Goal: Information Seeking & Learning: Check status

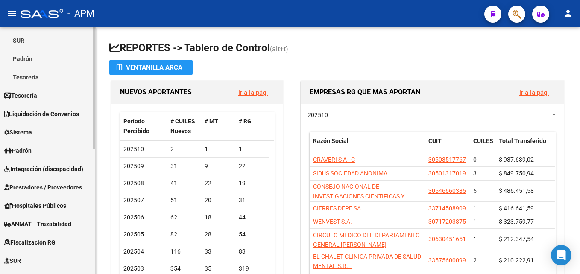
scroll to position [85, 0]
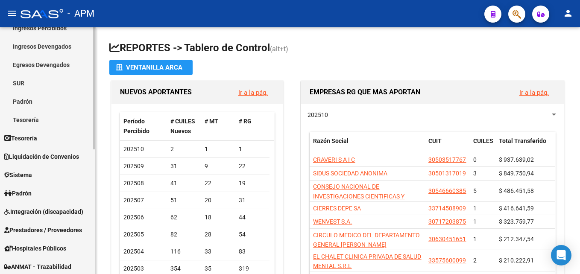
click at [38, 155] on span "Liquidación de Convenios" at bounding box center [41, 156] width 75 height 9
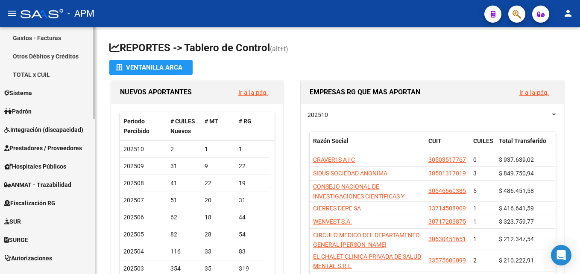
scroll to position [332, 0]
click at [41, 148] on span "Prestadores / Proveedores" at bounding box center [43, 148] width 78 height 9
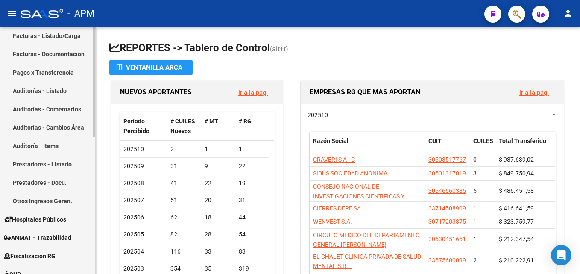
scroll to position [94, 0]
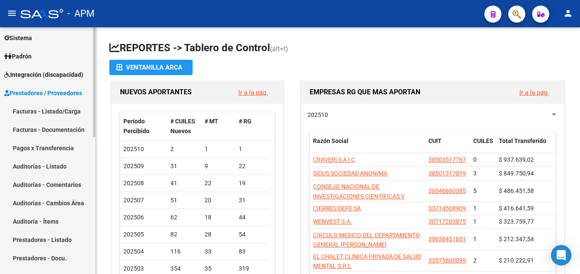
click at [47, 109] on link "Facturas - Listado/Carga" at bounding box center [47, 111] width 95 height 18
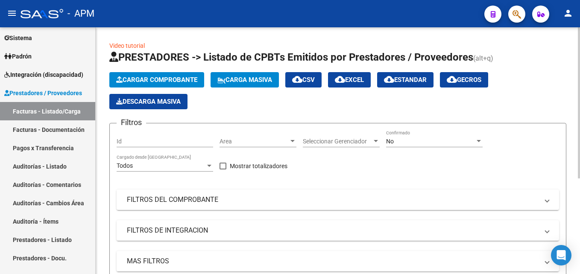
click at [163, 78] on span "Cargar Comprobante" at bounding box center [156, 80] width 81 height 8
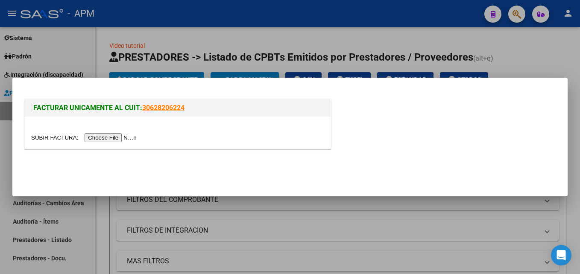
click at [97, 136] on input "file" at bounding box center [85, 137] width 108 height 9
click at [111, 136] on input "file" at bounding box center [85, 137] width 108 height 9
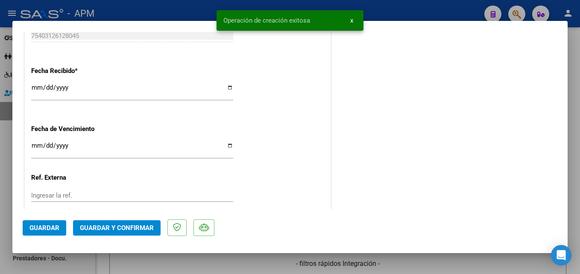
scroll to position [513, 0]
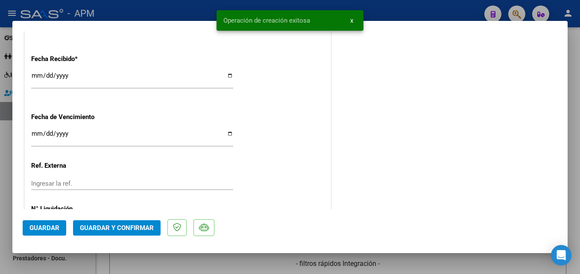
click at [122, 227] on span "Guardar y Confirmar" at bounding box center [117, 228] width 74 height 8
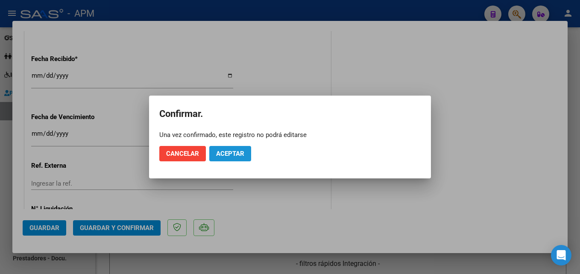
click at [230, 150] on button "Aceptar" at bounding box center [230, 153] width 42 height 15
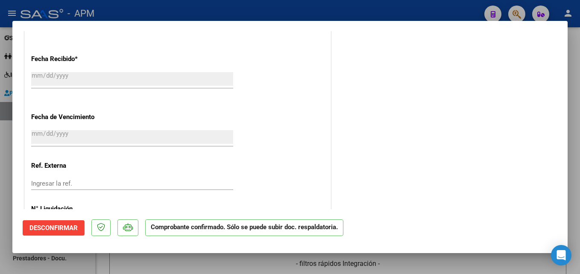
type input "$ 0,00"
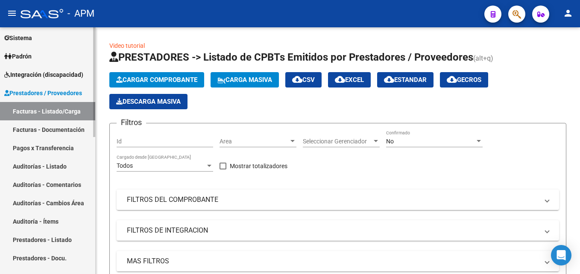
click at [56, 162] on link "Auditorías - Listado" at bounding box center [47, 166] width 95 height 18
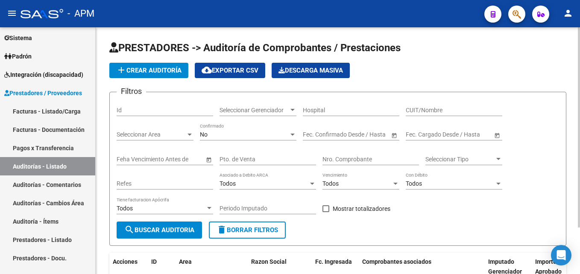
click at [158, 71] on span "add Crear Auditoría" at bounding box center [148, 71] width 65 height 8
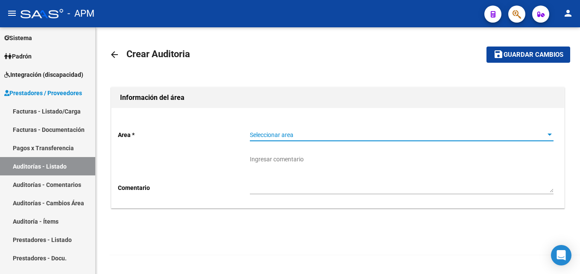
click at [307, 133] on span "Seleccionar area" at bounding box center [398, 135] width 296 height 7
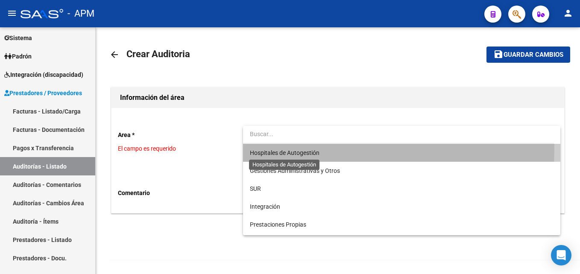
click at [303, 150] on span "Hospitales de Autogestión" at bounding box center [285, 153] width 70 height 7
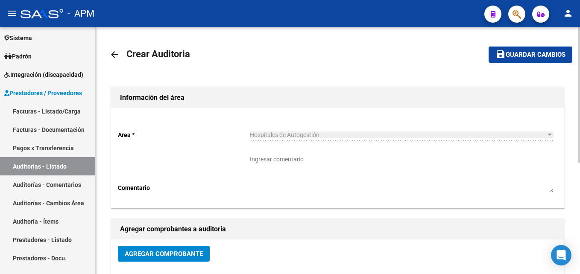
click at [188, 253] on span "Agregar Comprobante" at bounding box center [164, 254] width 78 height 8
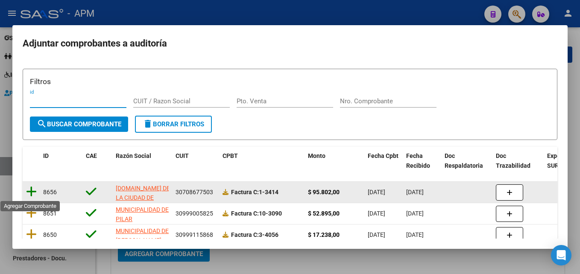
click at [34, 186] on icon at bounding box center [31, 192] width 11 height 12
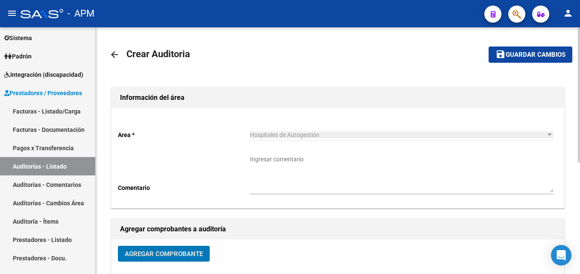
click at [534, 41] on mat-toolbar-row "save Guardar cambios" at bounding box center [523, 54] width 97 height 27
click at [534, 46] on mat-toolbar-row "save Guardar cambios" at bounding box center [523, 54] width 97 height 27
click at [534, 51] on span "Guardar cambios" at bounding box center [536, 55] width 60 height 8
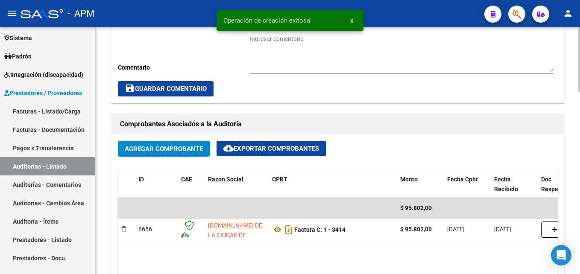
scroll to position [513, 0]
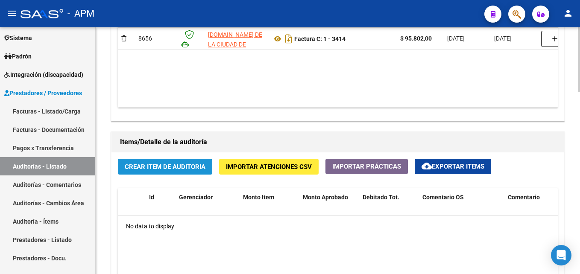
click at [169, 162] on button "Crear Item de Auditoria" at bounding box center [165, 167] width 94 height 16
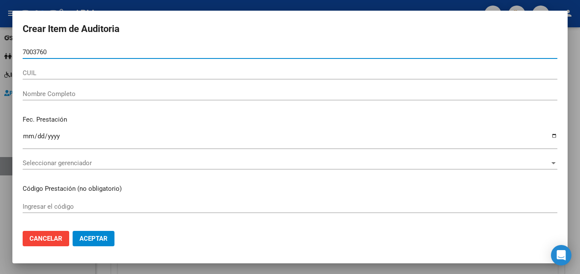
type input "70037602"
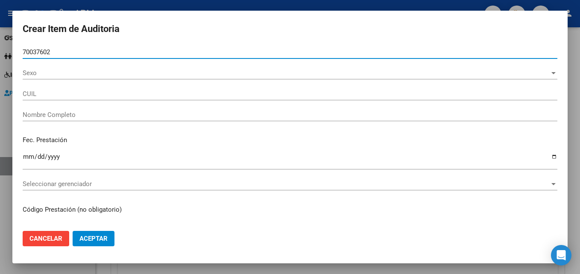
type input "20700376029"
type input "[PERSON_NAME]"
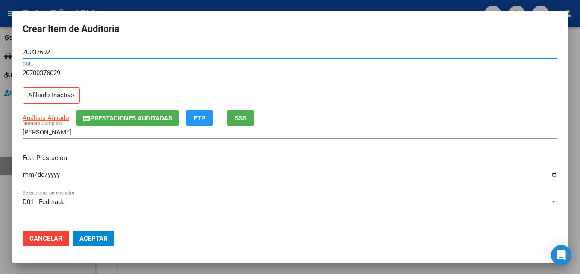
type input "70037602"
click at [29, 179] on input "Ingresar la fecha" at bounding box center [290, 178] width 535 height 14
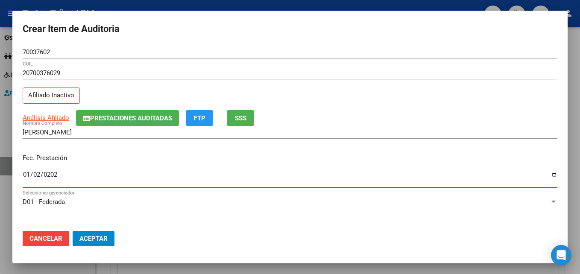
type input "[DATE]"
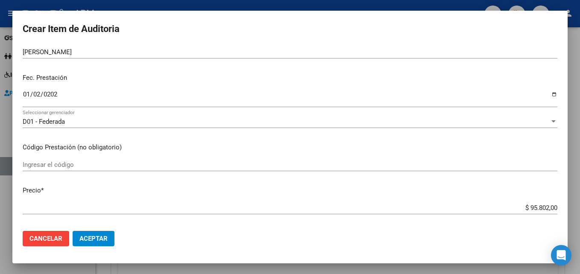
scroll to position [85, 0]
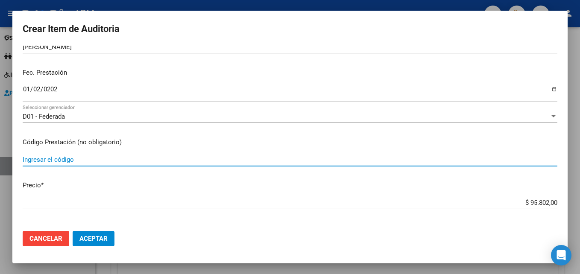
click at [76, 162] on input "Ingresar el código" at bounding box center [290, 160] width 535 height 8
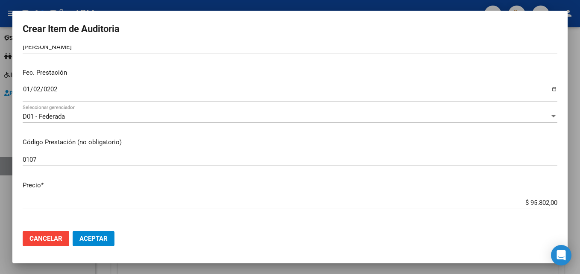
click at [476, 23] on h2 "Crear Item de Auditoria" at bounding box center [290, 29] width 535 height 16
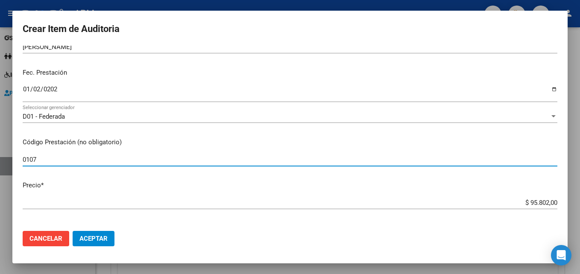
click at [57, 160] on input "0107" at bounding box center [290, 160] width 535 height 8
type input "0107 Atencion de Urgencia"
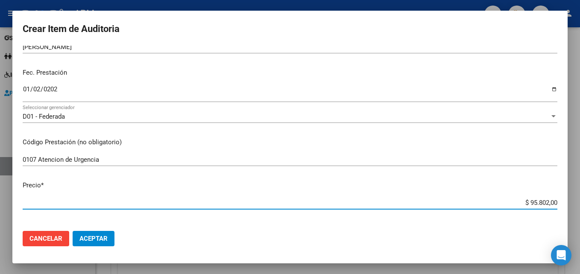
scroll to position [219, 0]
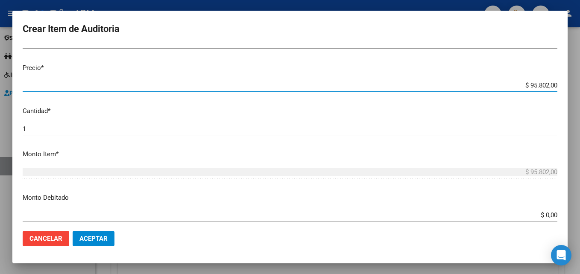
drag, startPoint x: 523, startPoint y: 203, endPoint x: 582, endPoint y: 235, distance: 66.7
click at [580, 235] on html "menu - APM person Firma Express Inicio Calendario SSS Instructivos Contacto OS …" at bounding box center [290, 137] width 580 height 274
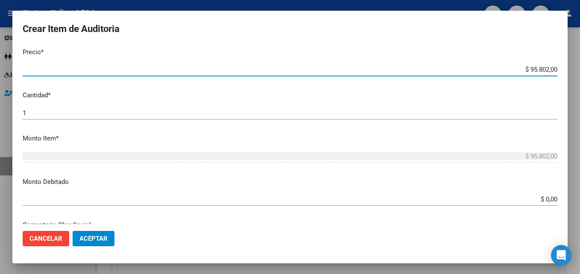
type input "$ 0,04"
type input "$ 0,47"
type input "$ 4,77"
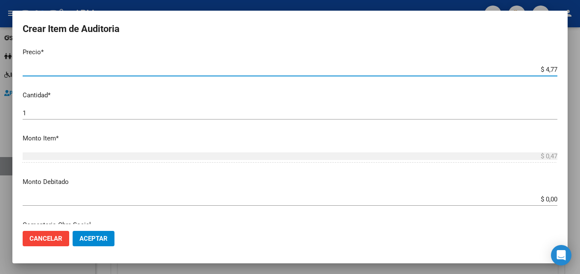
type input "$ 4,77"
type input "$ 47,72"
type input "$ 477,20"
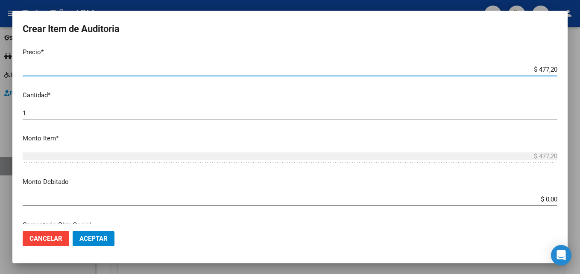
type input "$ 4.772,00"
type input "$ 47.720,00"
click at [92, 234] on button "Aceptar" at bounding box center [94, 238] width 42 height 15
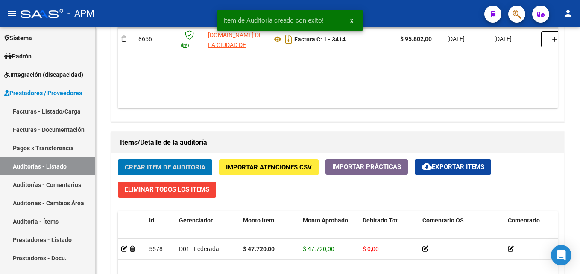
scroll to position [513, 0]
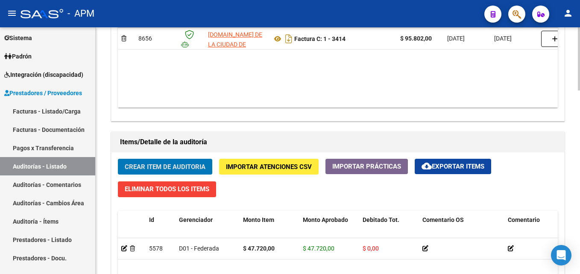
click at [182, 164] on span "Crear Item de Auditoria" at bounding box center [165, 167] width 81 height 8
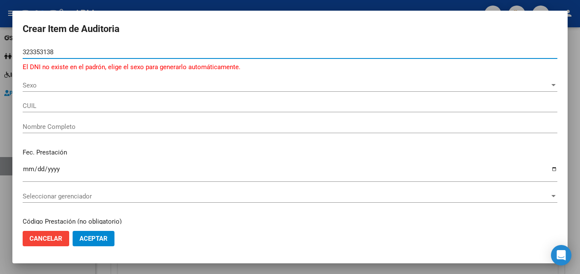
drag, startPoint x: 68, startPoint y: 53, endPoint x: 0, endPoint y: 37, distance: 70.3
click at [0, 37] on html "menu - APM person Firma Express Inicio Calendario SSS Instructivos Contacto OS …" at bounding box center [290, 137] width 580 height 274
type input "56686468"
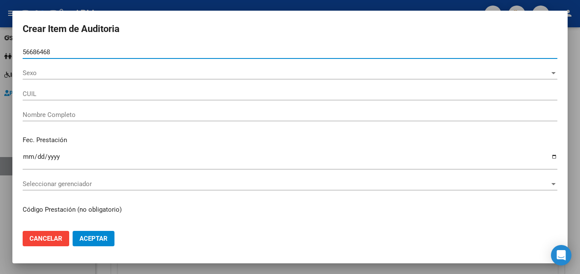
type input "27566864687"
type input "[PERSON_NAME]"
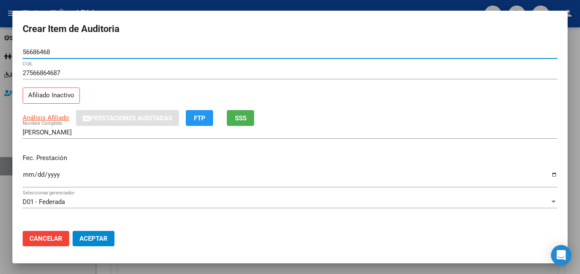
type input "56686468"
click at [29, 173] on input "Ingresar la fecha" at bounding box center [290, 178] width 535 height 14
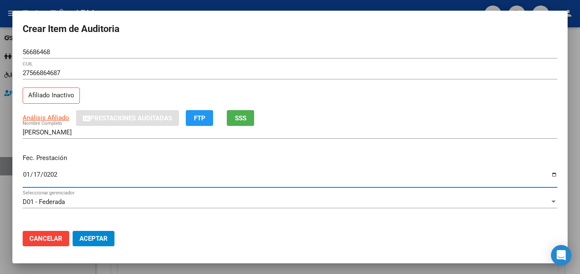
type input "[DATE]"
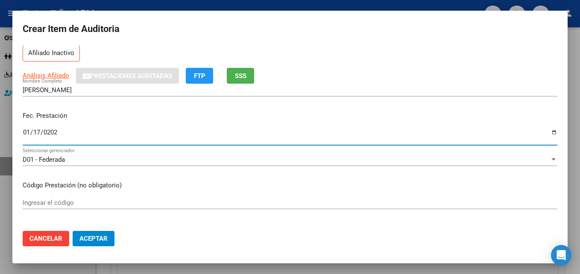
scroll to position [43, 0]
click at [63, 210] on div "Ingresar el código" at bounding box center [290, 206] width 535 height 21
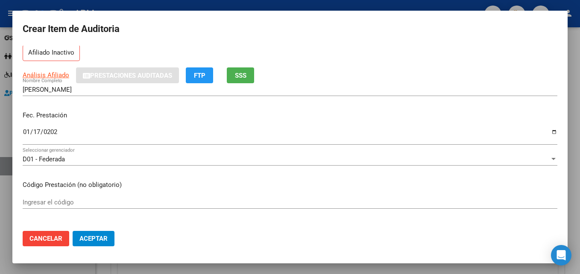
click at [67, 204] on input "Ingresar el código" at bounding box center [290, 203] width 535 height 8
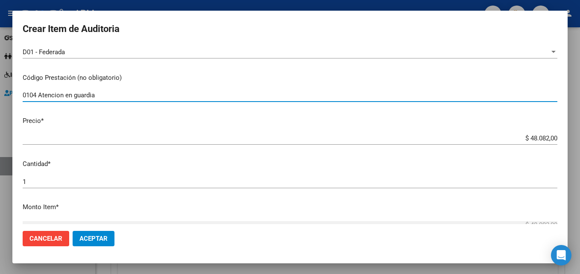
scroll to position [171, 0]
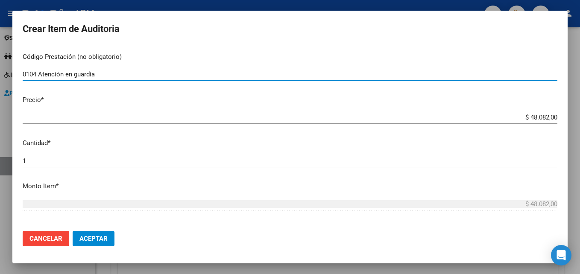
type input "0104 Atención en guardia"
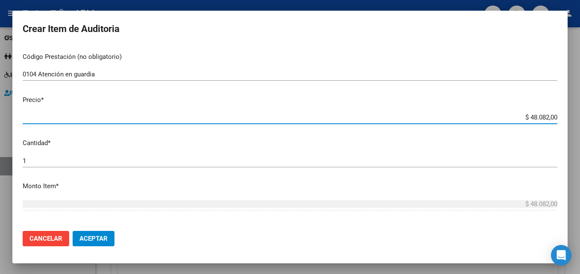
drag, startPoint x: 523, startPoint y: 118, endPoint x: 582, endPoint y: 121, distance: 58.2
click at [580, 121] on html "menu - APM person Firma Express Inicio Calendario SSS Instructivos Contacto OS …" at bounding box center [290, 137] width 580 height 274
type input "$ 0,02"
type input "$ 0,24"
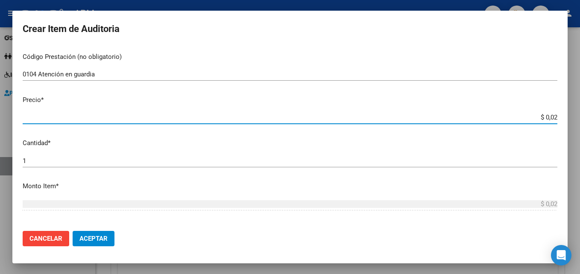
type input "$ 0,24"
type input "$ 2,45"
type input "$ 24,58"
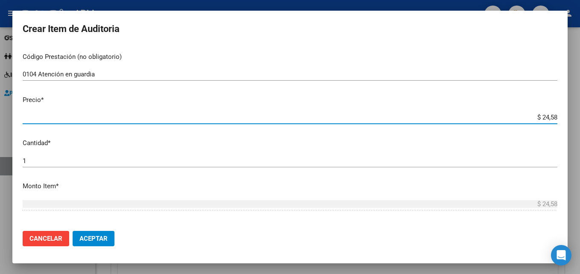
type input "$ 245,86"
type input "$ 2.458,60"
type input "$ 24.586,00"
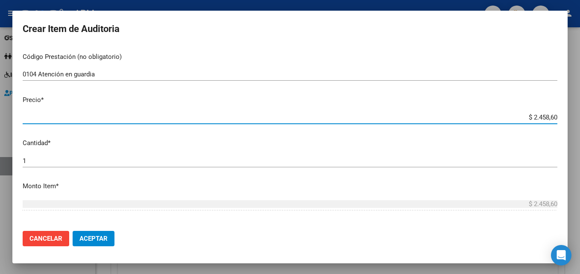
type input "$ 24.586,00"
click at [87, 237] on span "Aceptar" at bounding box center [93, 239] width 28 height 8
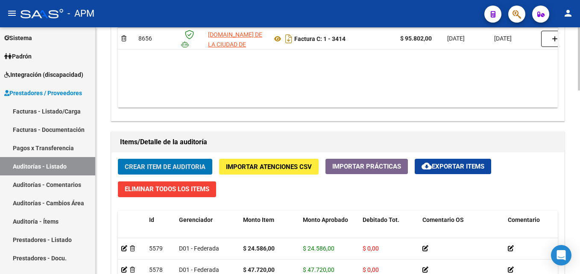
click at [151, 161] on button "Crear Item de Auditoria" at bounding box center [165, 167] width 94 height 16
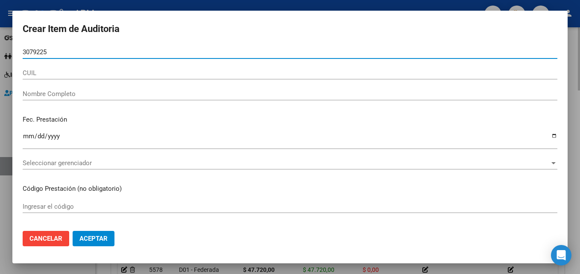
type input "30792259"
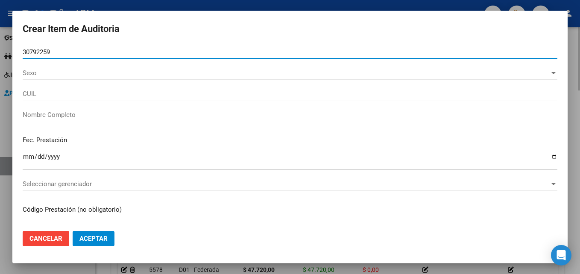
type input "27307922598"
type input "[PERSON_NAME]"
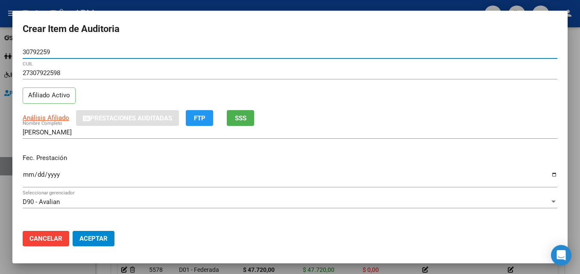
type input "30792259"
click at [24, 176] on input "Ingresar la fecha" at bounding box center [290, 178] width 535 height 14
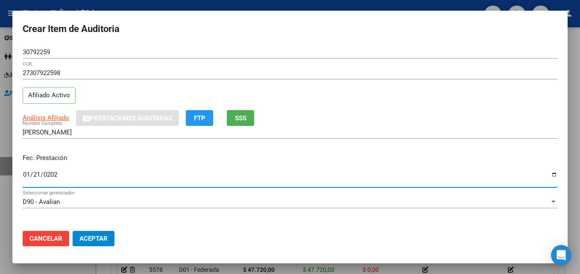
type input "[DATE]"
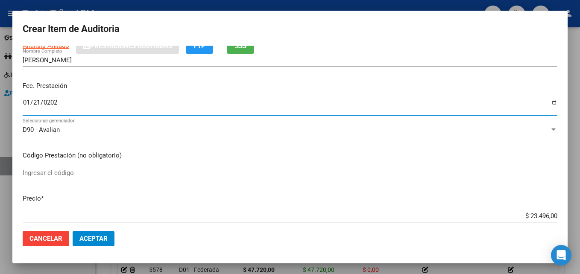
scroll to position [85, 0]
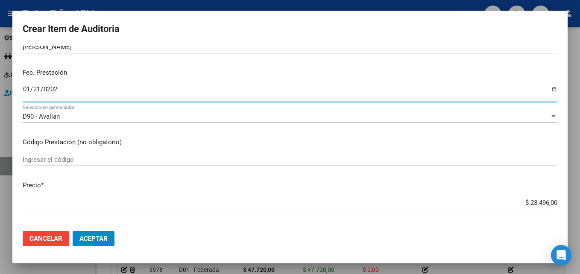
click at [67, 157] on input "Ingresar el código" at bounding box center [290, 160] width 535 height 8
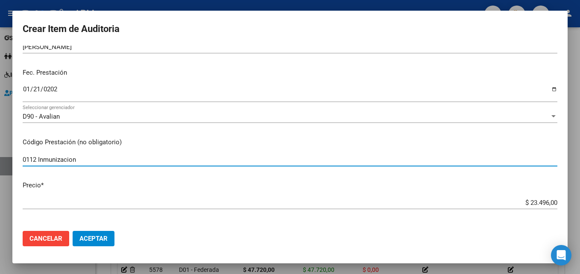
type input "0112 Inmunizacion"
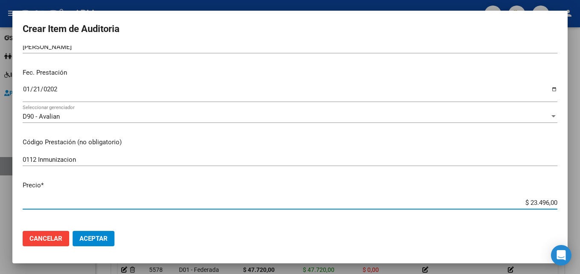
drag, startPoint x: 524, startPoint y: 203, endPoint x: 564, endPoint y: 203, distance: 40.6
click at [564, 203] on mat-dialog-content "30792259 Nro Documento 27307922598 CUIL Afiliado Activo Análisis Afiliado Prest…" at bounding box center [289, 135] width 555 height 178
type input "$ 0,07"
type input "$ 0,78"
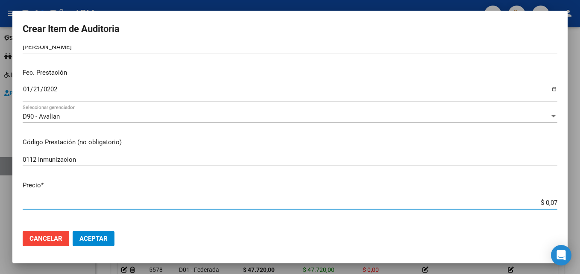
type input "$ 0,78"
type input "$ 7,83"
type input "$ 78,32"
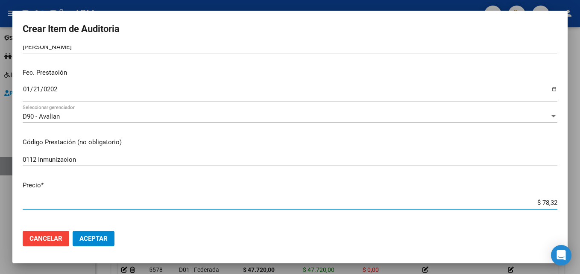
type input "$ 783,20"
type input "$ 7.832,00"
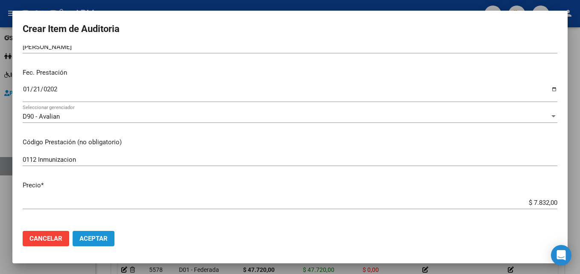
click at [85, 232] on button "Aceptar" at bounding box center [94, 238] width 42 height 15
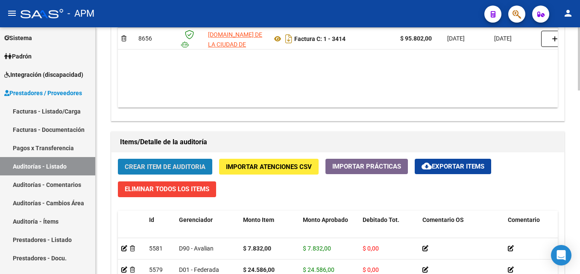
click at [166, 162] on button "Crear Item de Auditoria" at bounding box center [165, 167] width 94 height 16
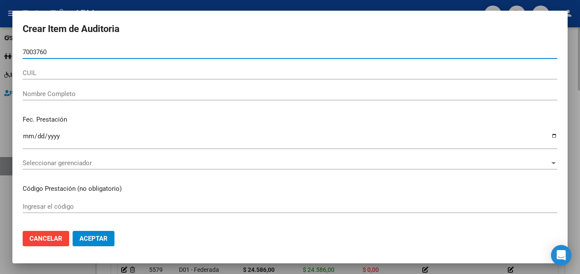
type input "70037602"
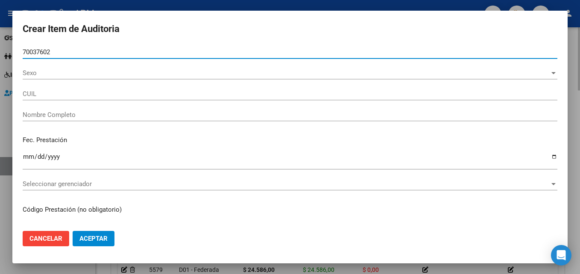
type input "20700376029"
type input "[PERSON_NAME]"
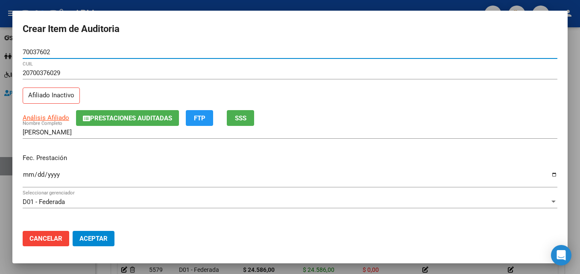
type input "70037602"
click at [30, 176] on input "Ingresar la fecha" at bounding box center [290, 178] width 535 height 14
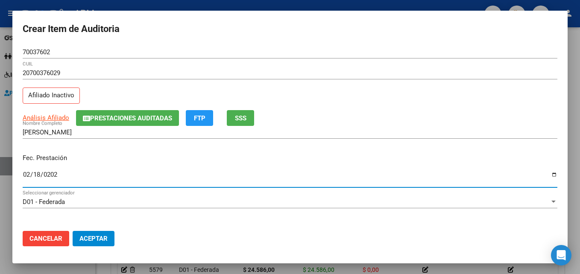
type input "[DATE]"
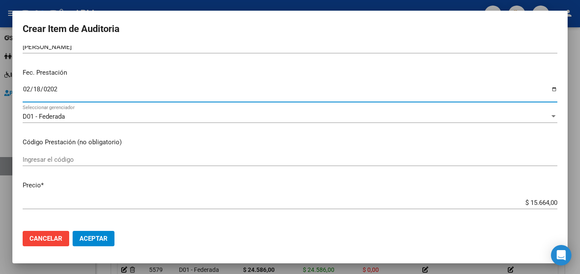
click at [40, 160] on input "Ingresar el código" at bounding box center [290, 160] width 535 height 8
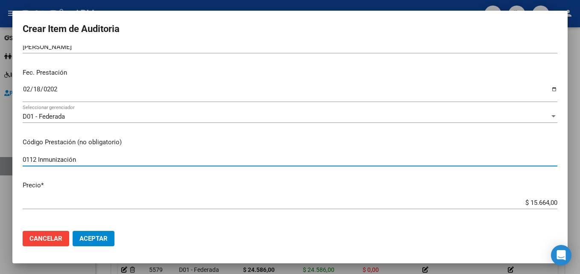
type input "0112 Inmunización"
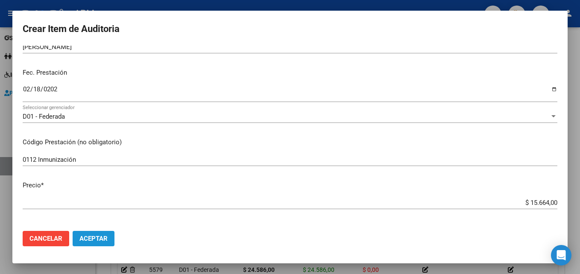
click at [104, 234] on button "Aceptar" at bounding box center [94, 238] width 42 height 15
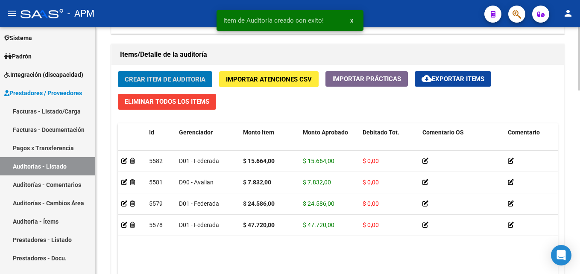
scroll to position [717, 0]
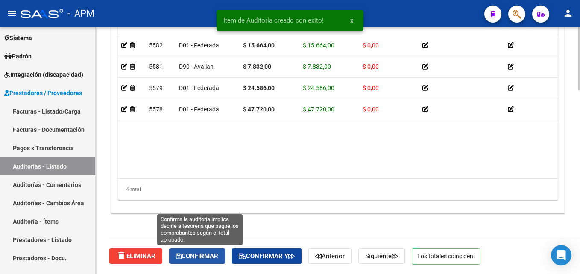
click at [193, 251] on button "Confirmar" at bounding box center [197, 256] width 56 height 15
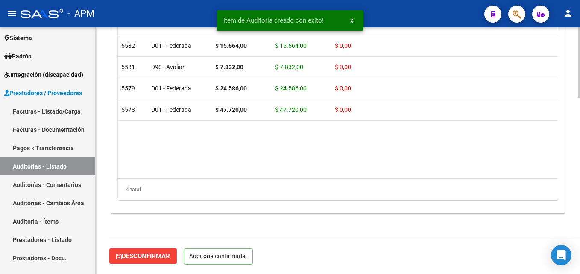
scroll to position [620, 0]
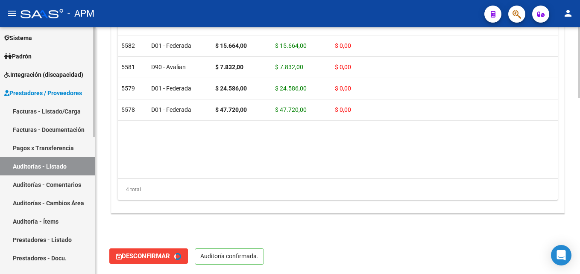
type input "202510"
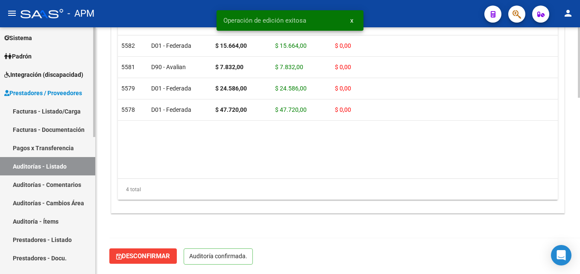
click at [39, 163] on link "Auditorías - Listado" at bounding box center [47, 166] width 95 height 18
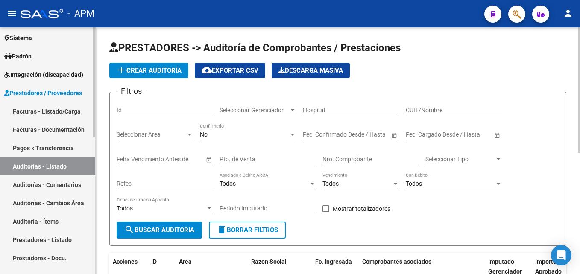
click at [37, 106] on link "Facturas - Listado/Carga" at bounding box center [47, 111] width 95 height 18
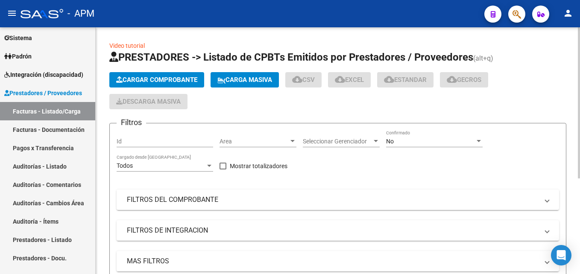
click at [158, 78] on span "Cargar Comprobante" at bounding box center [156, 80] width 81 height 8
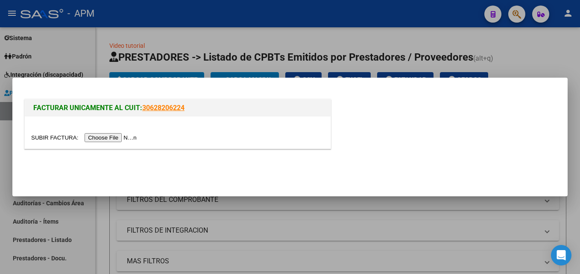
click at [109, 141] on input "file" at bounding box center [85, 137] width 108 height 9
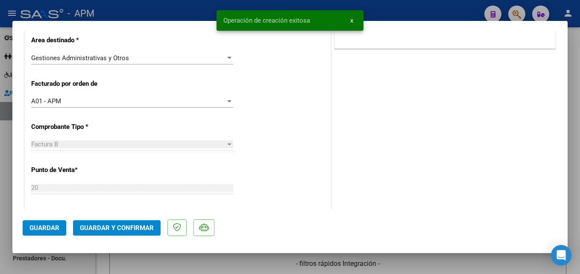
scroll to position [171, 0]
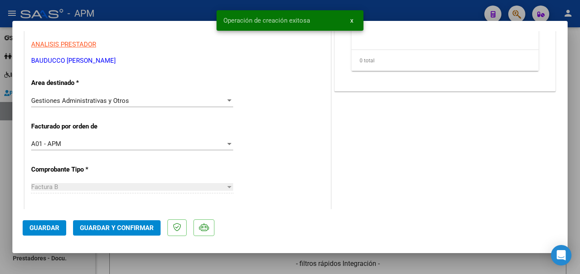
click at [113, 229] on span "Guardar y Confirmar" at bounding box center [117, 228] width 74 height 8
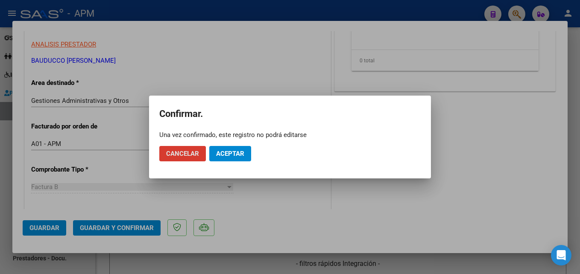
click at [237, 149] on button "Aceptar" at bounding box center [230, 153] width 42 height 15
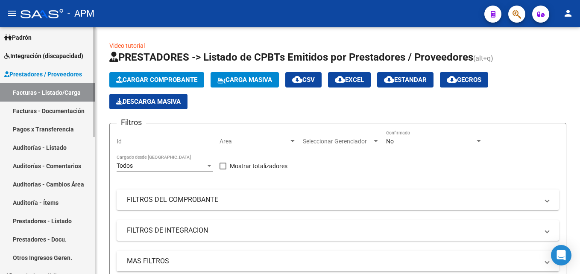
scroll to position [0, 0]
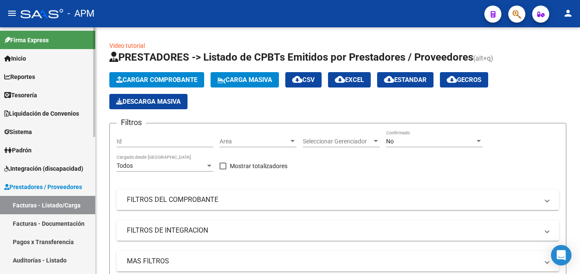
click at [28, 147] on span "Padrón" at bounding box center [17, 150] width 27 height 9
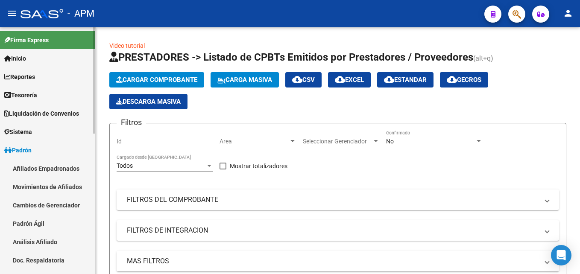
click at [27, 165] on link "Afiliados Empadronados" at bounding box center [47, 168] width 95 height 18
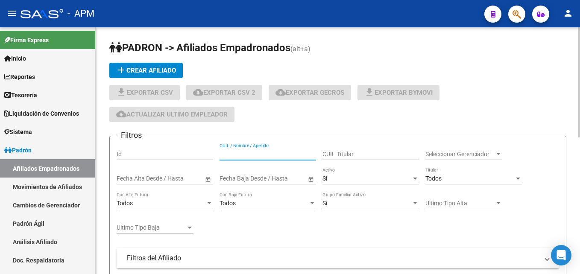
paste input "20354145104"
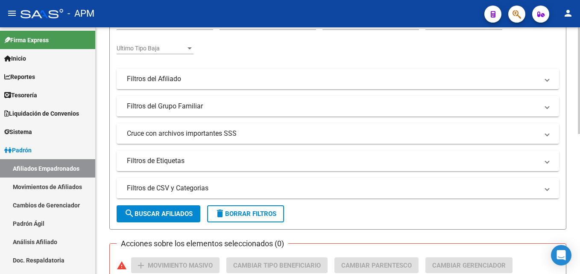
scroll to position [68, 0]
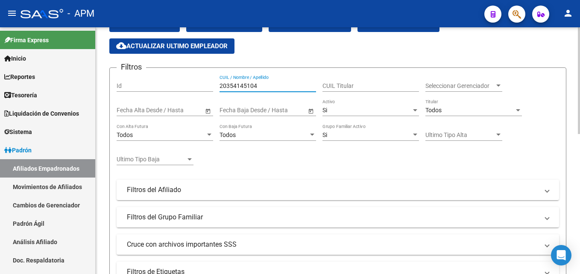
type input "20354145104"
click at [359, 112] on div "Si" at bounding box center [367, 110] width 89 height 7
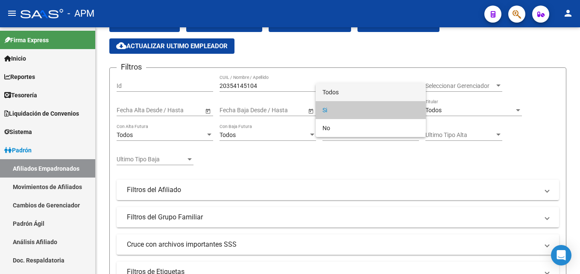
click at [358, 94] on span "Todos" at bounding box center [371, 92] width 97 height 18
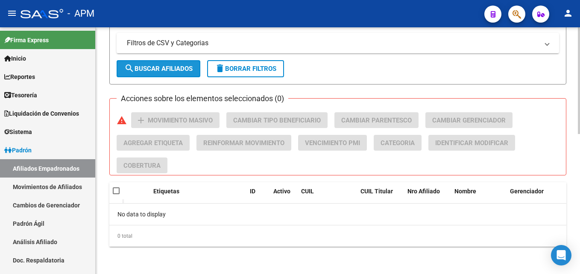
click at [167, 71] on span "search Buscar Afiliados" at bounding box center [158, 69] width 68 height 8
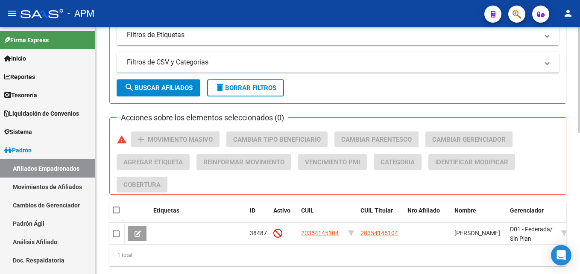
scroll to position [325, 0]
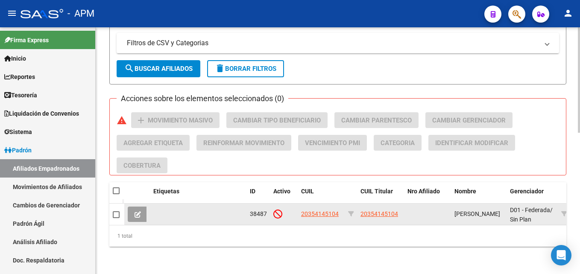
click at [138, 214] on icon at bounding box center [138, 215] width 6 height 6
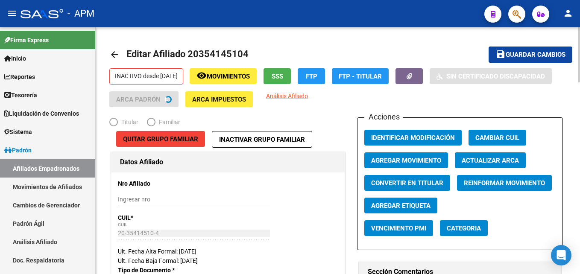
radio input "true"
type input "33-71178339-9"
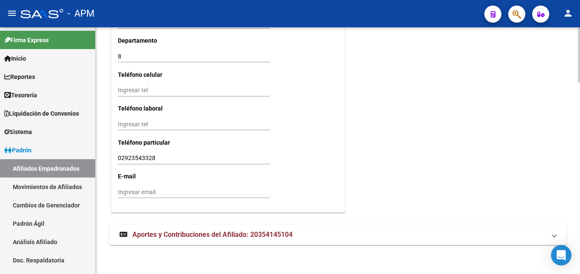
scroll to position [862, 0]
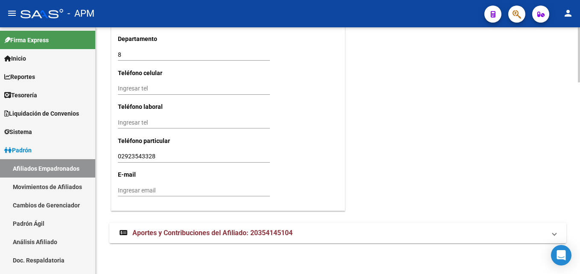
click at [184, 229] on strong "Aportes y Contribuciones del Afiliado: 20354145104" at bounding box center [206, 233] width 173 height 9
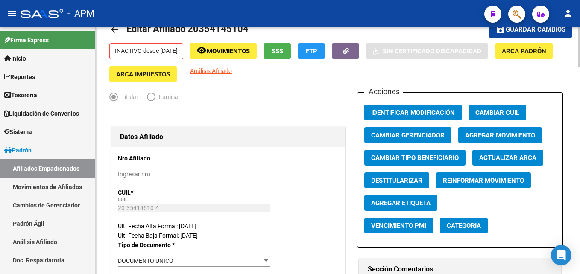
scroll to position [0, 0]
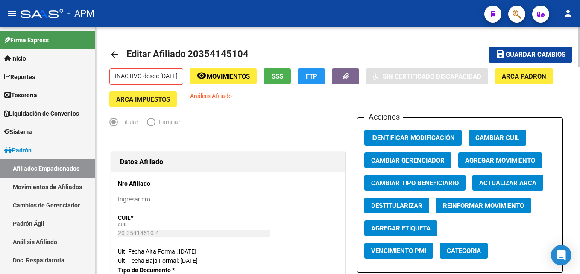
click at [317, 75] on span "FTP" at bounding box center [312, 77] width 12 height 8
click at [283, 74] on span "SSS" at bounding box center [278, 77] width 12 height 8
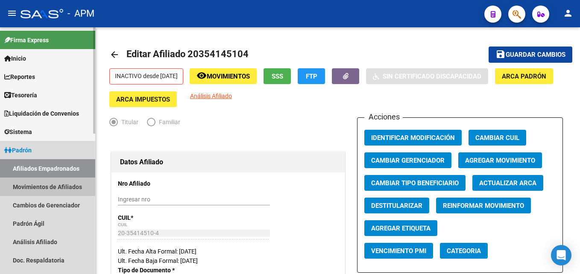
click at [29, 185] on link "Movimientos de Afiliados" at bounding box center [47, 187] width 95 height 18
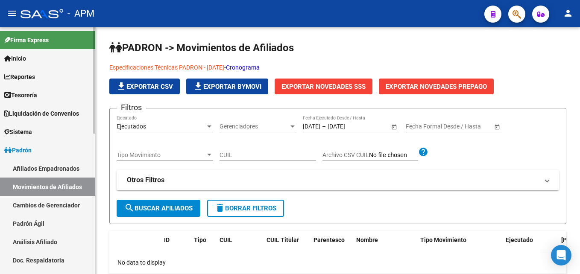
click at [59, 209] on link "Cambios de Gerenciador" at bounding box center [47, 205] width 95 height 18
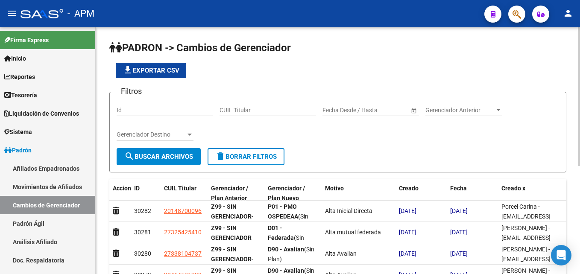
click at [264, 110] on input "CUIL Titular" at bounding box center [268, 110] width 97 height 7
paste input "20354145104"
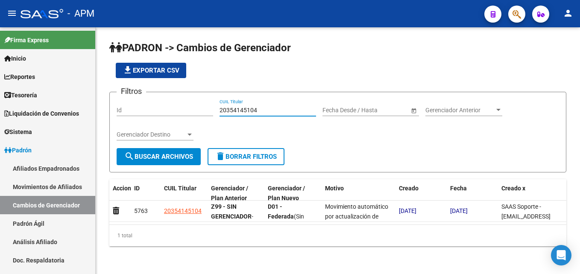
type input "20354145104"
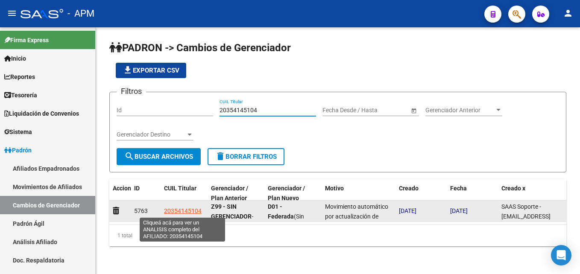
click at [175, 212] on span "20354145104" at bounding box center [183, 211] width 38 height 7
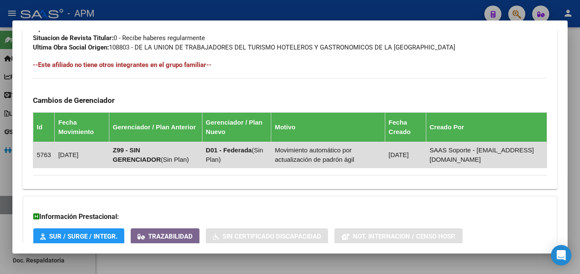
scroll to position [559, 0]
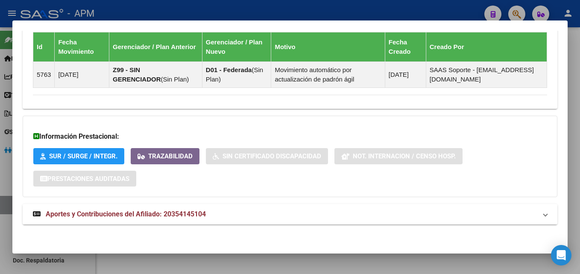
click at [154, 207] on mat-expansion-panel-header "Aportes y Contribuciones del Afiliado: 20354145104" at bounding box center [290, 214] width 535 height 21
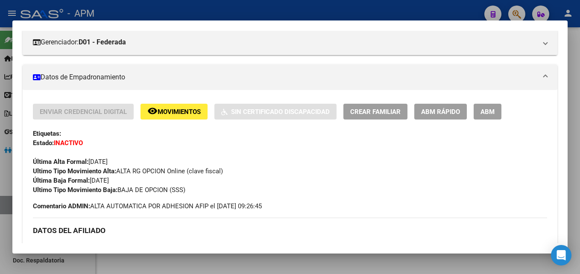
scroll to position [0, 0]
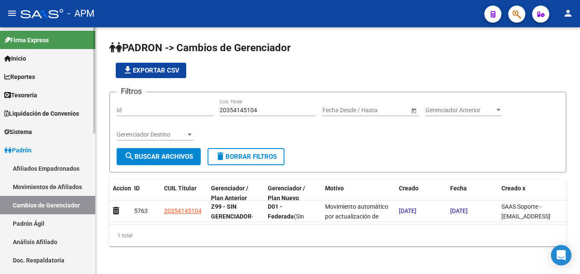
click at [57, 174] on link "Afiliados Empadronados" at bounding box center [47, 168] width 95 height 18
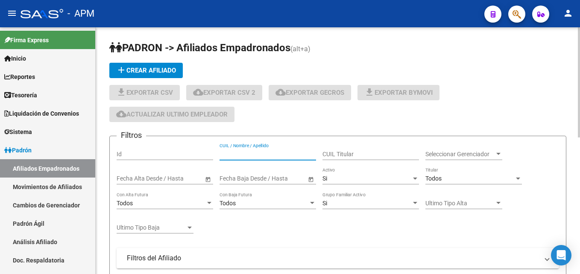
click at [253, 159] on div "CUIL / Nombre / Apellido" at bounding box center [268, 151] width 97 height 17
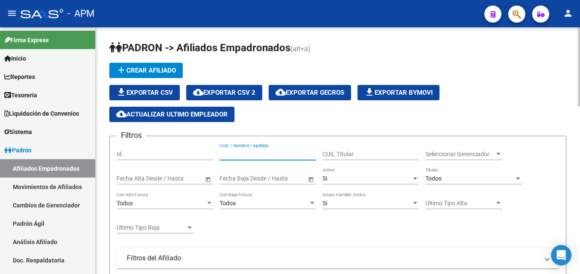
click at [254, 156] on input "CUIL / Nombre / Apellido" at bounding box center [268, 154] width 97 height 7
paste input "27315565478"
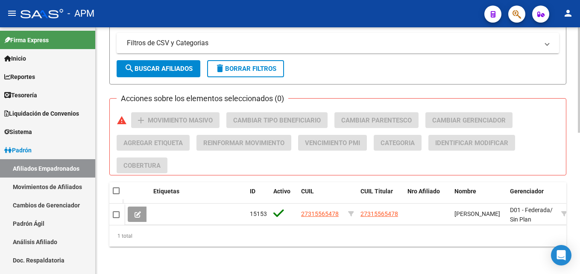
scroll to position [331, 0]
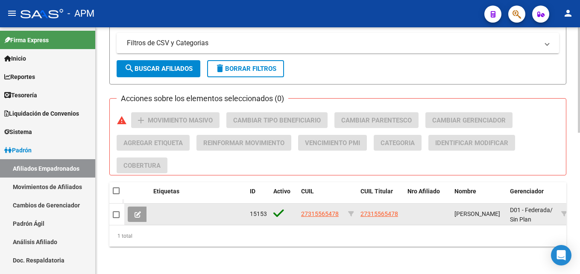
type input "27315565478"
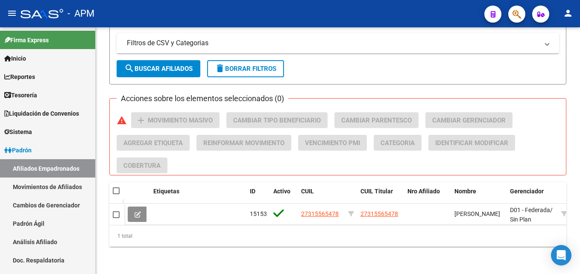
click at [137, 212] on icon at bounding box center [138, 215] width 6 height 6
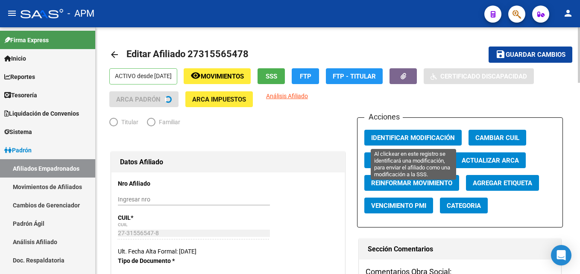
radio input "true"
type input "30-71527031-1"
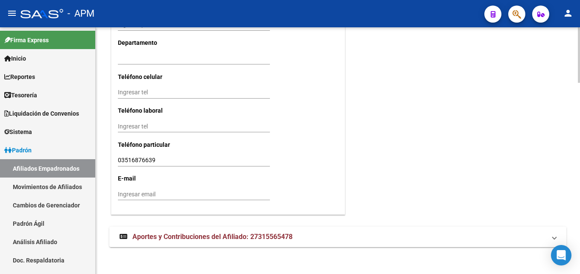
scroll to position [853, 0]
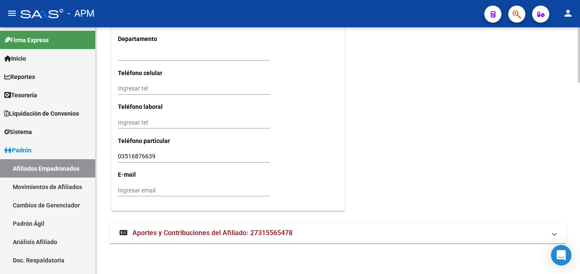
click at [277, 229] on span "Aportes y Contribuciones del Afiliado: 27315565478" at bounding box center [212, 233] width 160 height 8
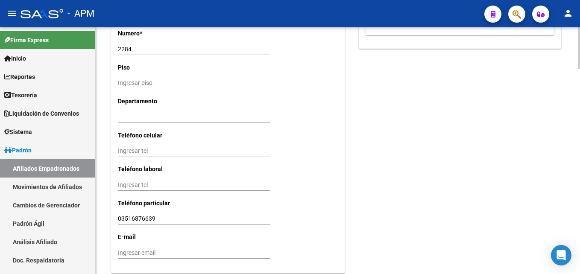
scroll to position [620, 0]
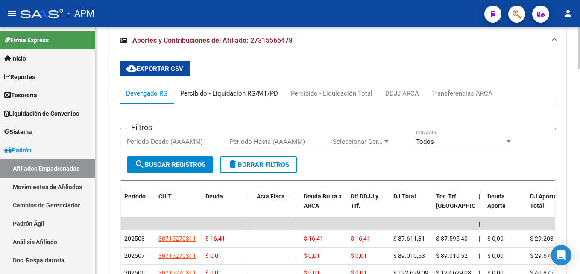
click at [217, 95] on div "Percibido - Liquidación RG/MT/PD" at bounding box center [229, 93] width 98 height 9
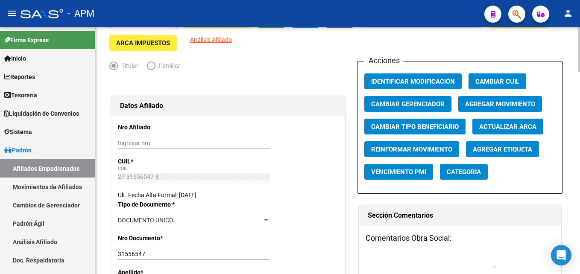
scroll to position [0, 0]
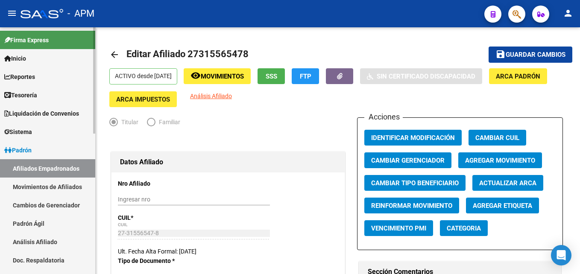
click at [66, 209] on link "Cambios de Gerenciador" at bounding box center [47, 205] width 95 height 18
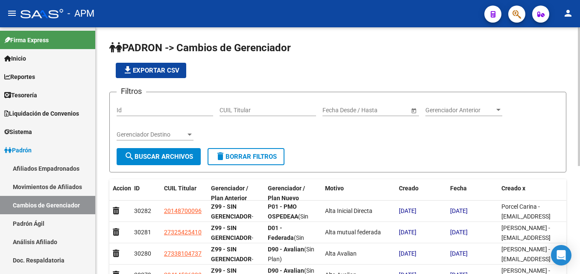
click at [260, 111] on input "CUIL Titular" at bounding box center [268, 110] width 97 height 7
paste input "27315565478"
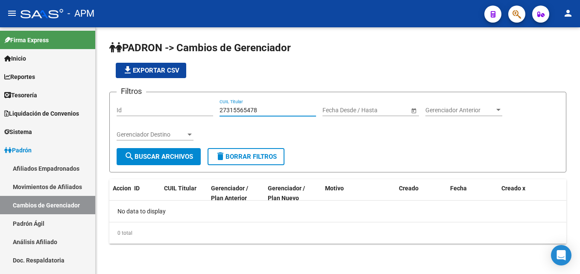
drag, startPoint x: 263, startPoint y: 107, endPoint x: 182, endPoint y: 112, distance: 81.3
click at [182, 112] on div "Filtros Id 27315565478 CUIL Titular Fecha inicio – Fecha fin Fecha Desde / Hast…" at bounding box center [338, 123] width 443 height 49
type input "27315565478"
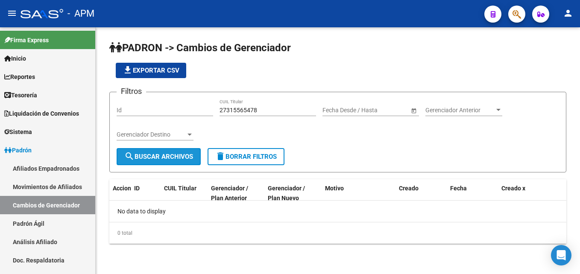
click at [164, 158] on span "search Buscar Archivos" at bounding box center [158, 157] width 69 height 8
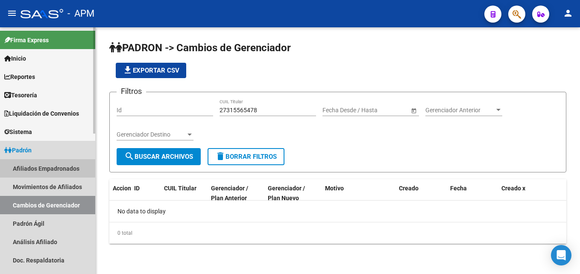
click at [47, 168] on link "Afiliados Empadronados" at bounding box center [47, 168] width 95 height 18
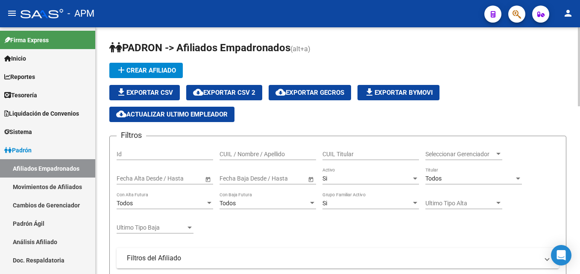
click at [271, 154] on input "CUIL / Nombre / Apellido" at bounding box center [268, 154] width 97 height 7
paste input "27315565478"
type input "27315565478"
click at [277, 155] on input "27315565478" at bounding box center [268, 154] width 97 height 7
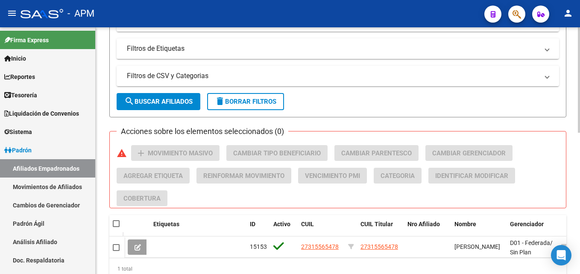
scroll to position [331, 0]
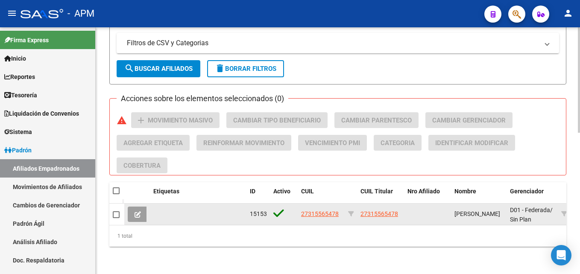
click at [138, 213] on button at bounding box center [138, 214] width 20 height 15
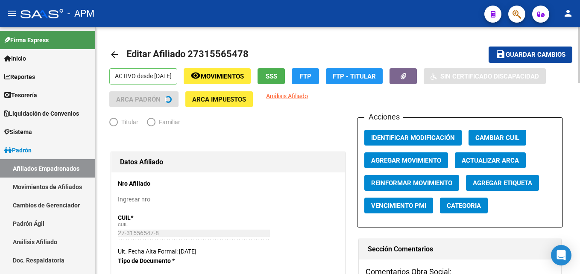
radio input "true"
type input "30-71527031-1"
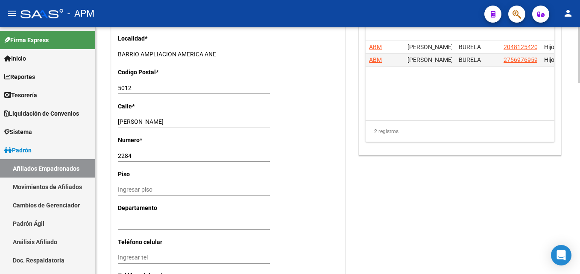
scroll to position [853, 0]
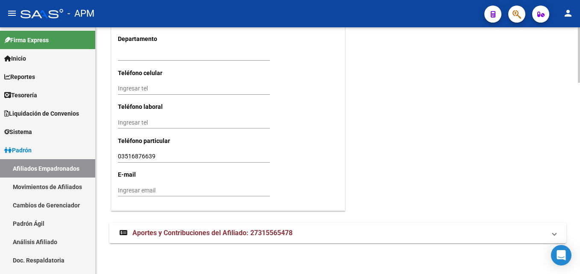
click at [262, 230] on span "Aportes y Contribuciones del Afiliado: 27315565478" at bounding box center [212, 233] width 160 height 8
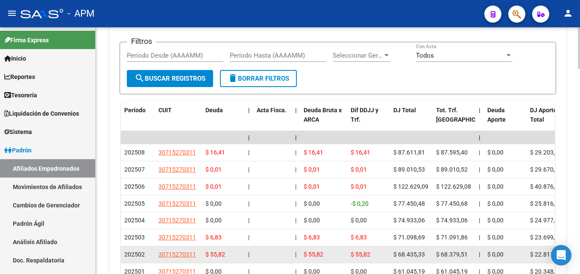
scroll to position [1092, 0]
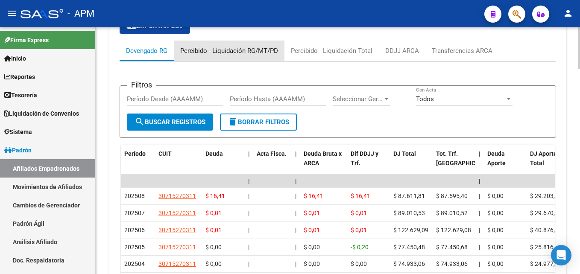
click at [225, 54] on div "Percibido - Liquidación RG/MT/PD" at bounding box center [229, 50] width 98 height 9
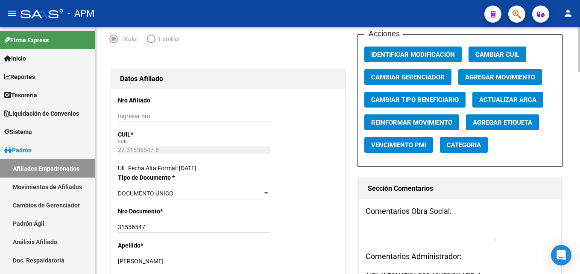
scroll to position [0, 0]
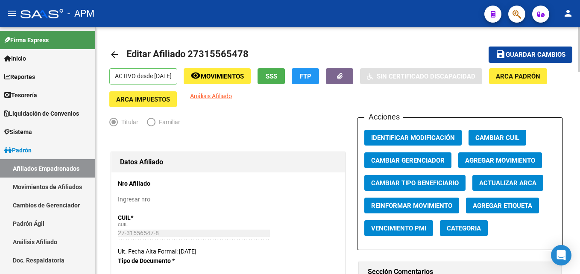
click at [285, 72] on button "SSS" at bounding box center [271, 76] width 27 height 16
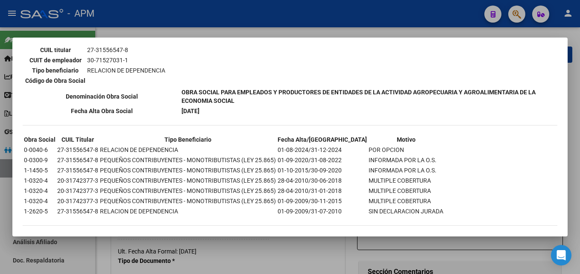
scroll to position [694, 0]
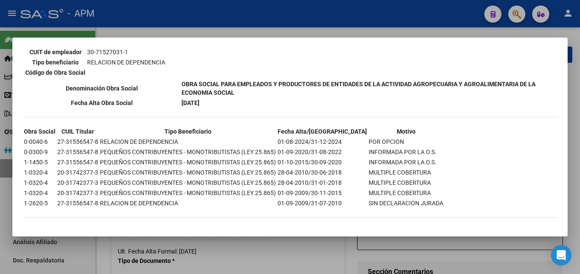
click at [176, 169] on td "PEQUEÑOS CONTRIBUYENTES - MONOTRIBUTISTAS (LEY 25.865)" at bounding box center [188, 172] width 177 height 9
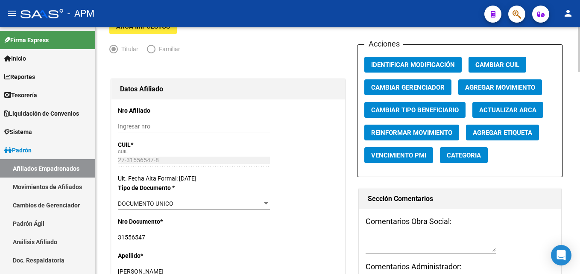
scroll to position [0, 0]
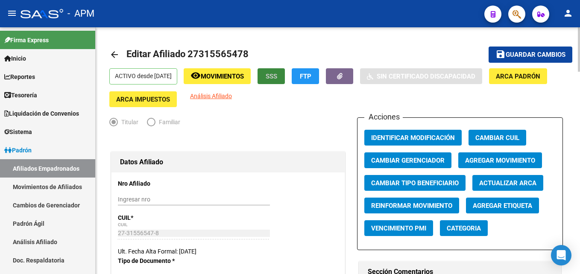
click at [277, 77] on span "SSS" at bounding box center [272, 77] width 12 height 8
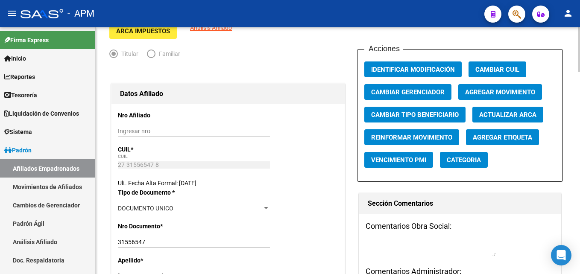
scroll to position [128, 0]
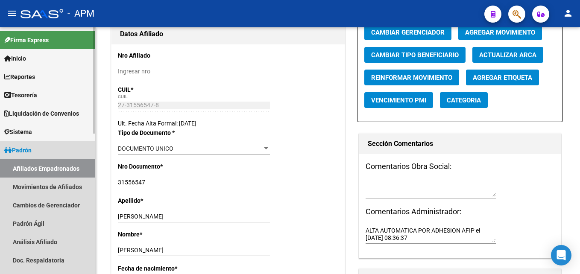
click at [32, 167] on link "Afiliados Empadronados" at bounding box center [47, 168] width 95 height 18
